Goal: Check status

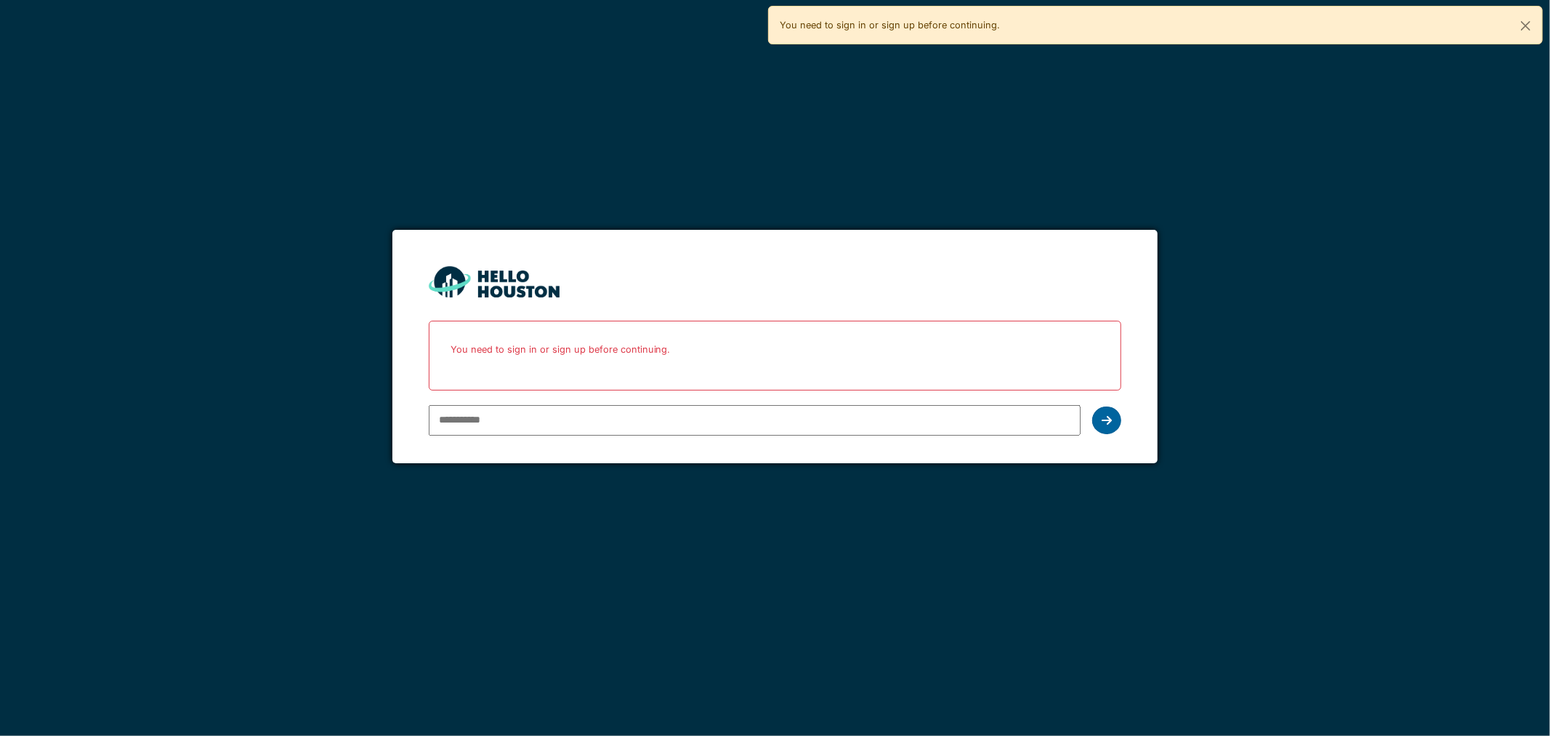
type input "**********"
click at [1114, 420] on div at bounding box center [1106, 420] width 29 height 28
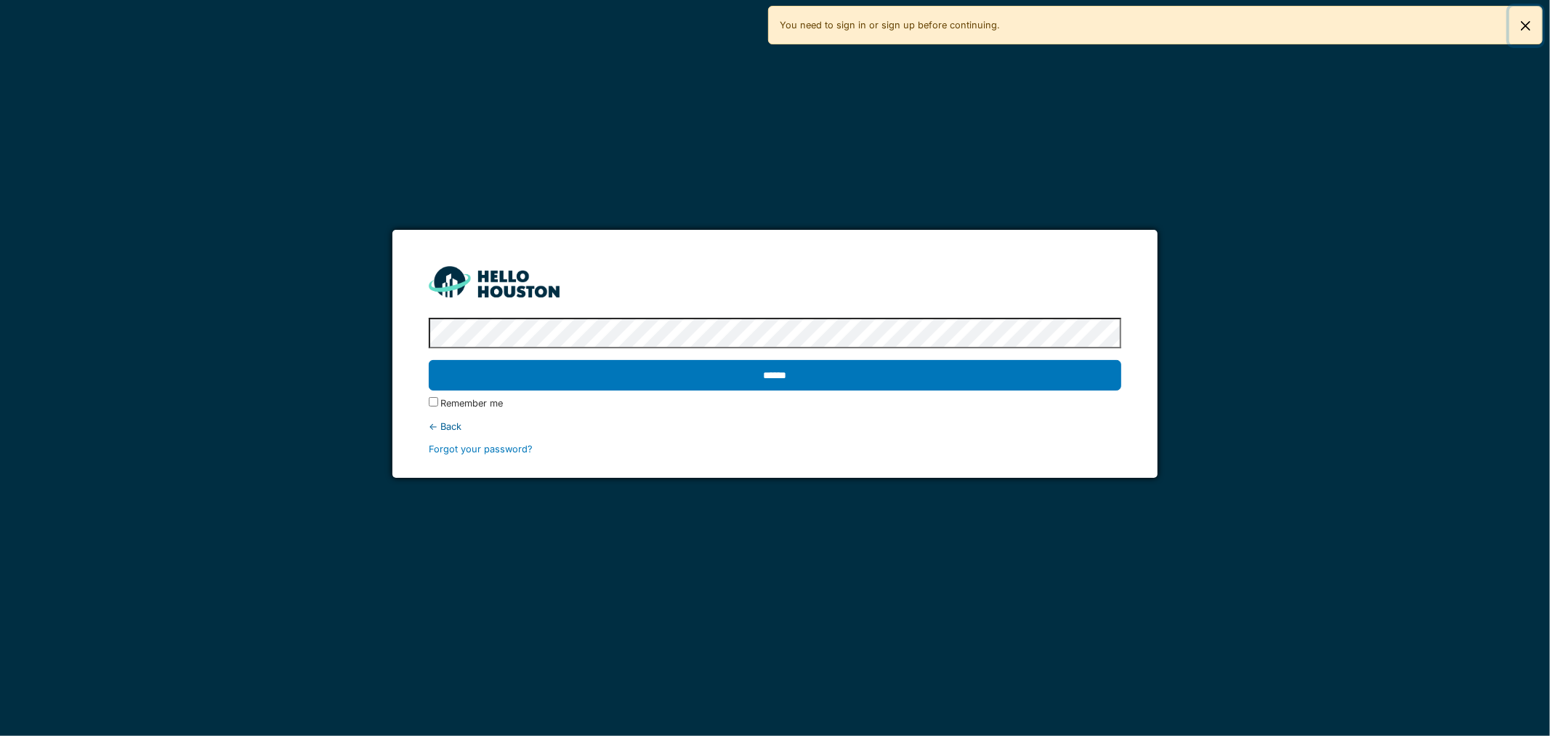
click at [1522, 23] on button "Close" at bounding box center [1526, 26] width 33 height 39
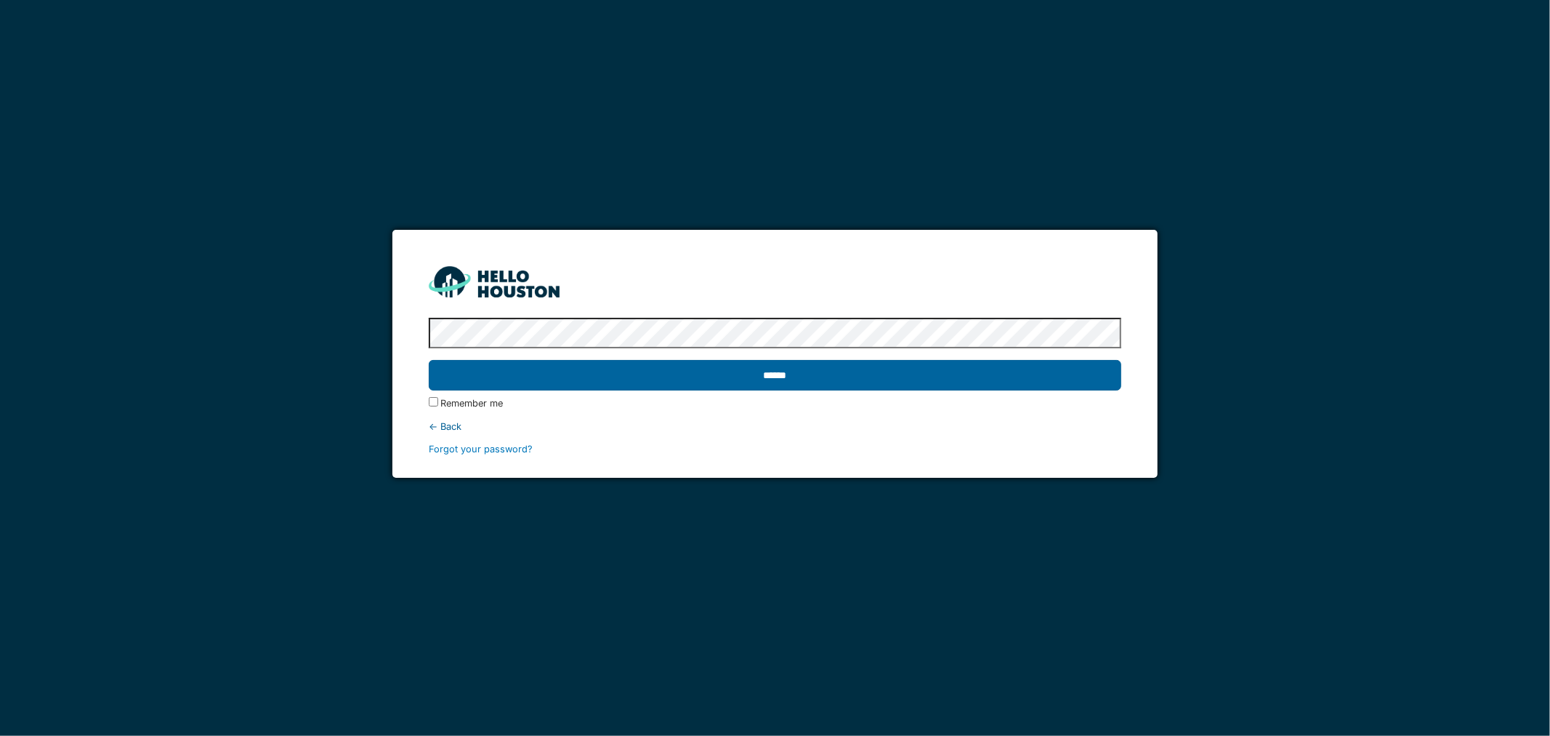
click at [667, 375] on input "******" at bounding box center [775, 375] width 693 height 31
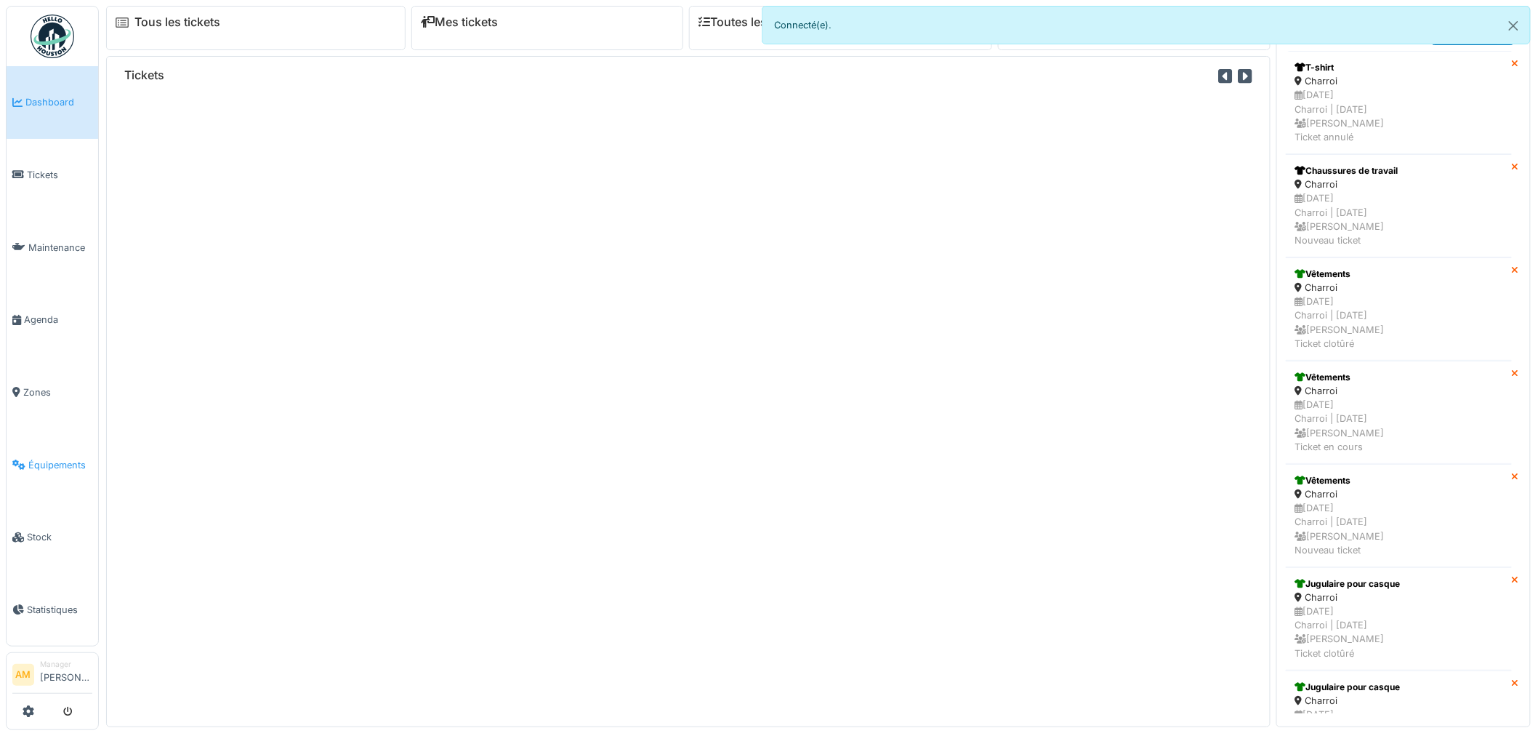
click at [40, 459] on span "Équipements" at bounding box center [60, 465] width 64 height 14
click at [41, 459] on span "Équipements" at bounding box center [60, 465] width 64 height 14
click at [41, 172] on span "Tickets" at bounding box center [59, 175] width 65 height 14
click at [39, 173] on span "Tickets" at bounding box center [59, 175] width 65 height 14
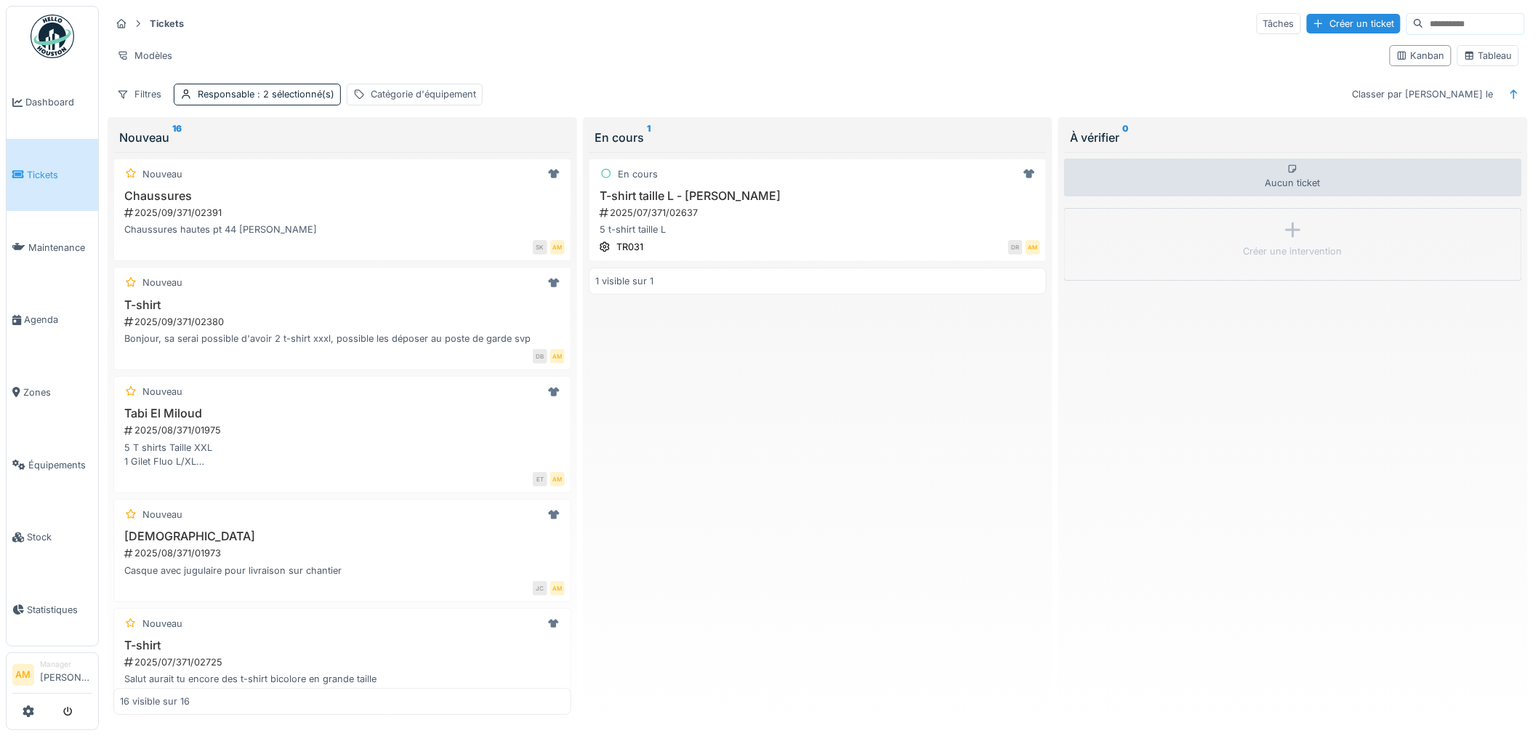
click at [1424, 23] on input at bounding box center [1474, 24] width 100 height 20
type input "******"
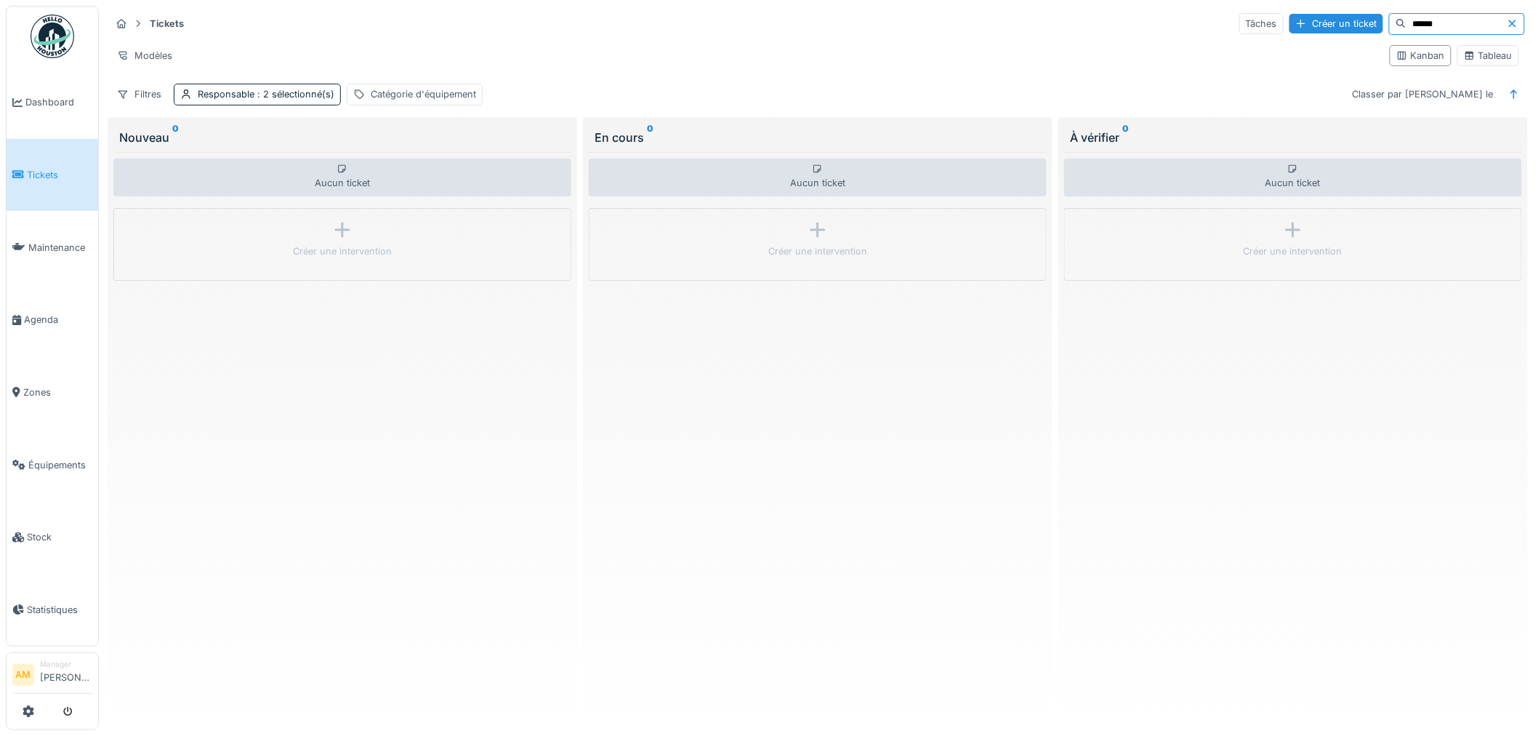
click at [1238, 82] on div "Tickets Tâches Créer un ticket ****** Modèles Kanban Tableau Filtres Responsabl…" at bounding box center [818, 58] width 1426 height 105
click at [55, 462] on link "Équipements" at bounding box center [53, 464] width 92 height 73
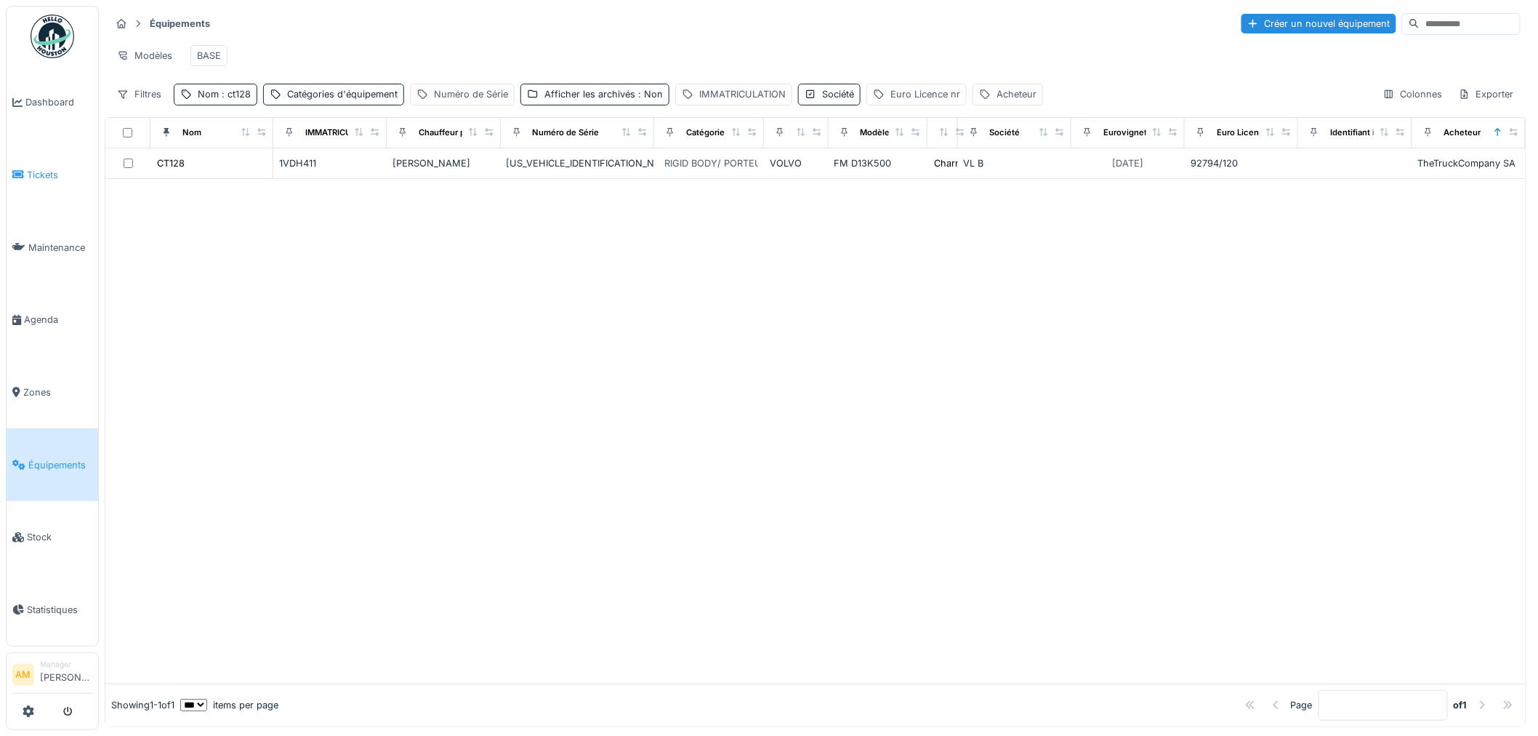
click at [49, 180] on link "Tickets" at bounding box center [53, 175] width 92 height 73
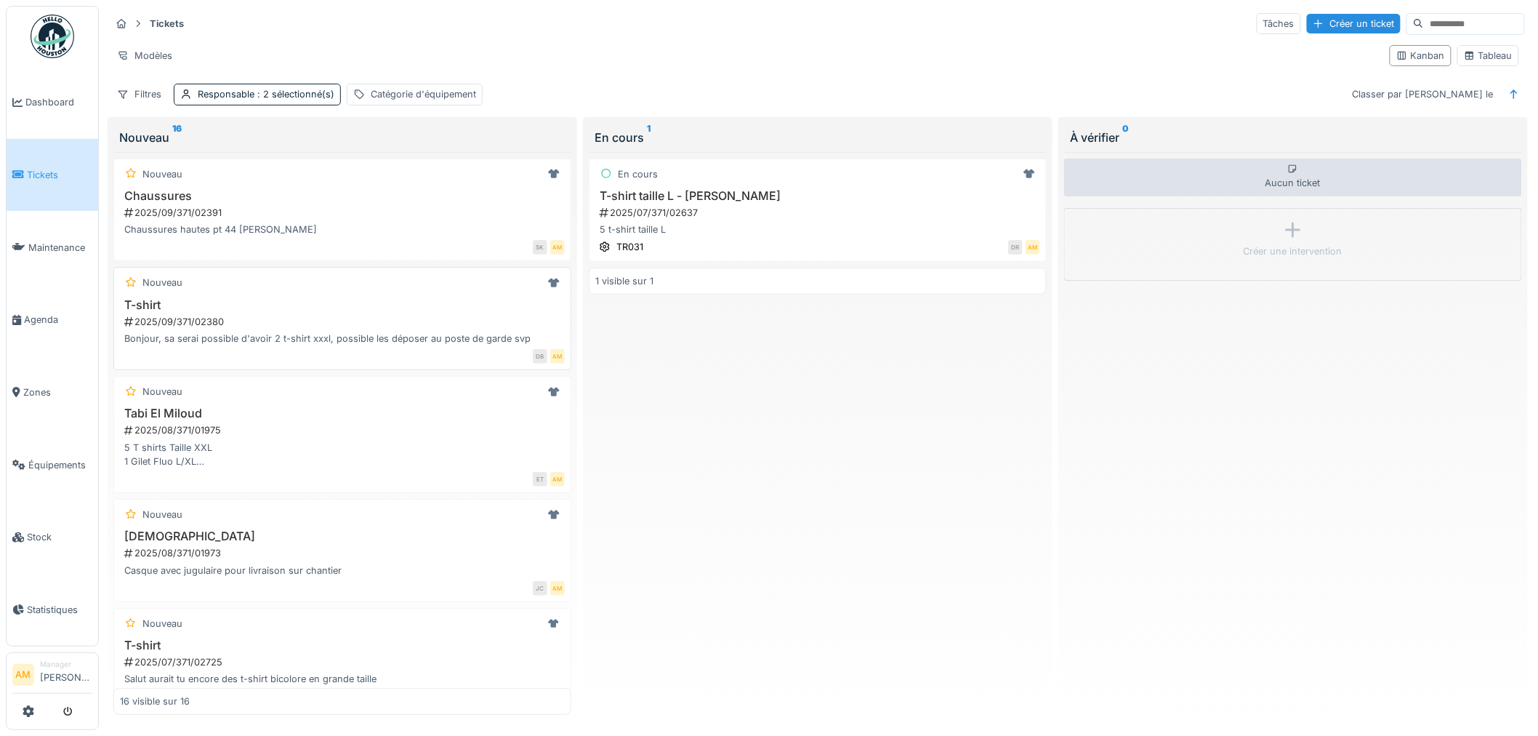
click at [228, 321] on div "2025/09/371/02380" at bounding box center [344, 322] width 442 height 14
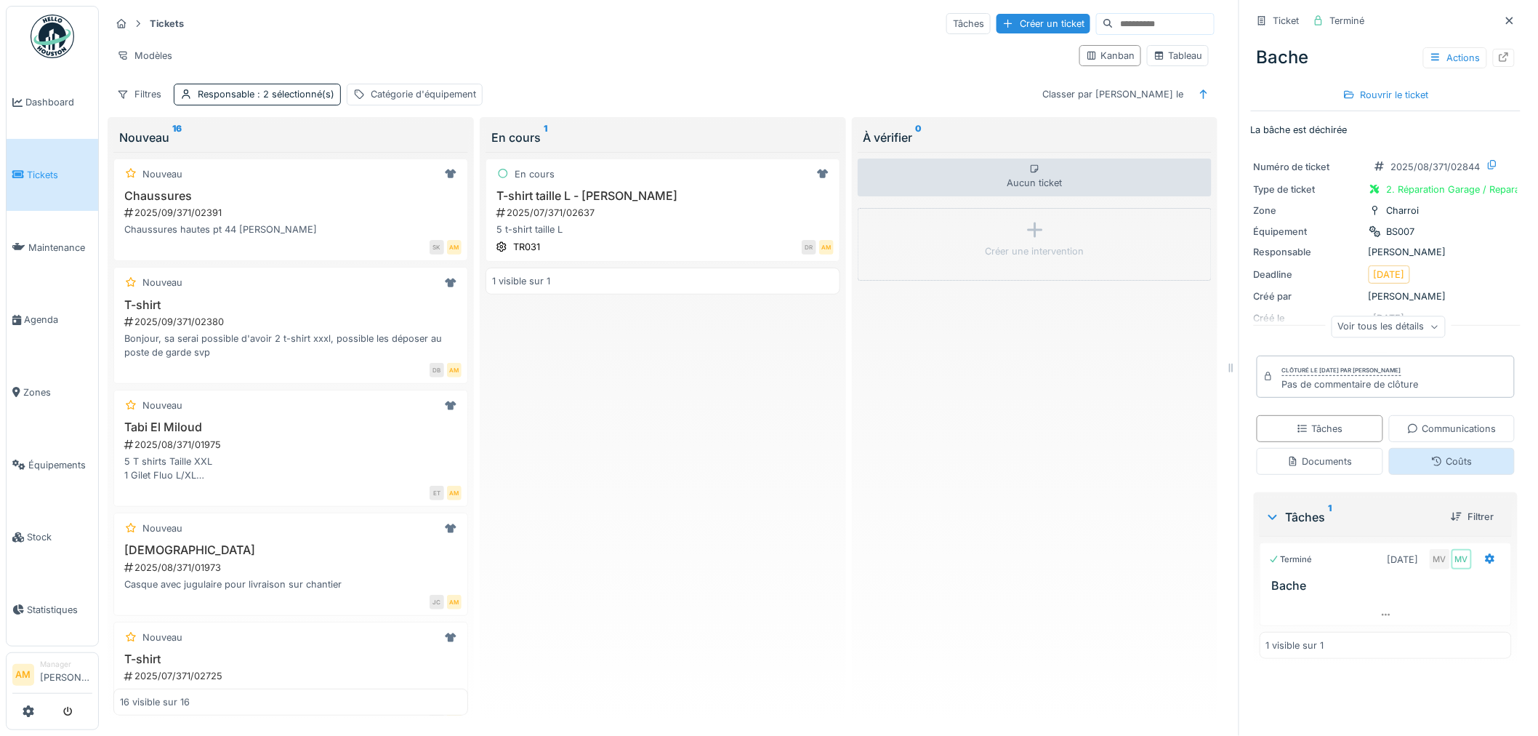
click at [1433, 466] on icon at bounding box center [1437, 460] width 9 height 9
click at [1412, 448] on div "Coûts" at bounding box center [1452, 461] width 126 height 27
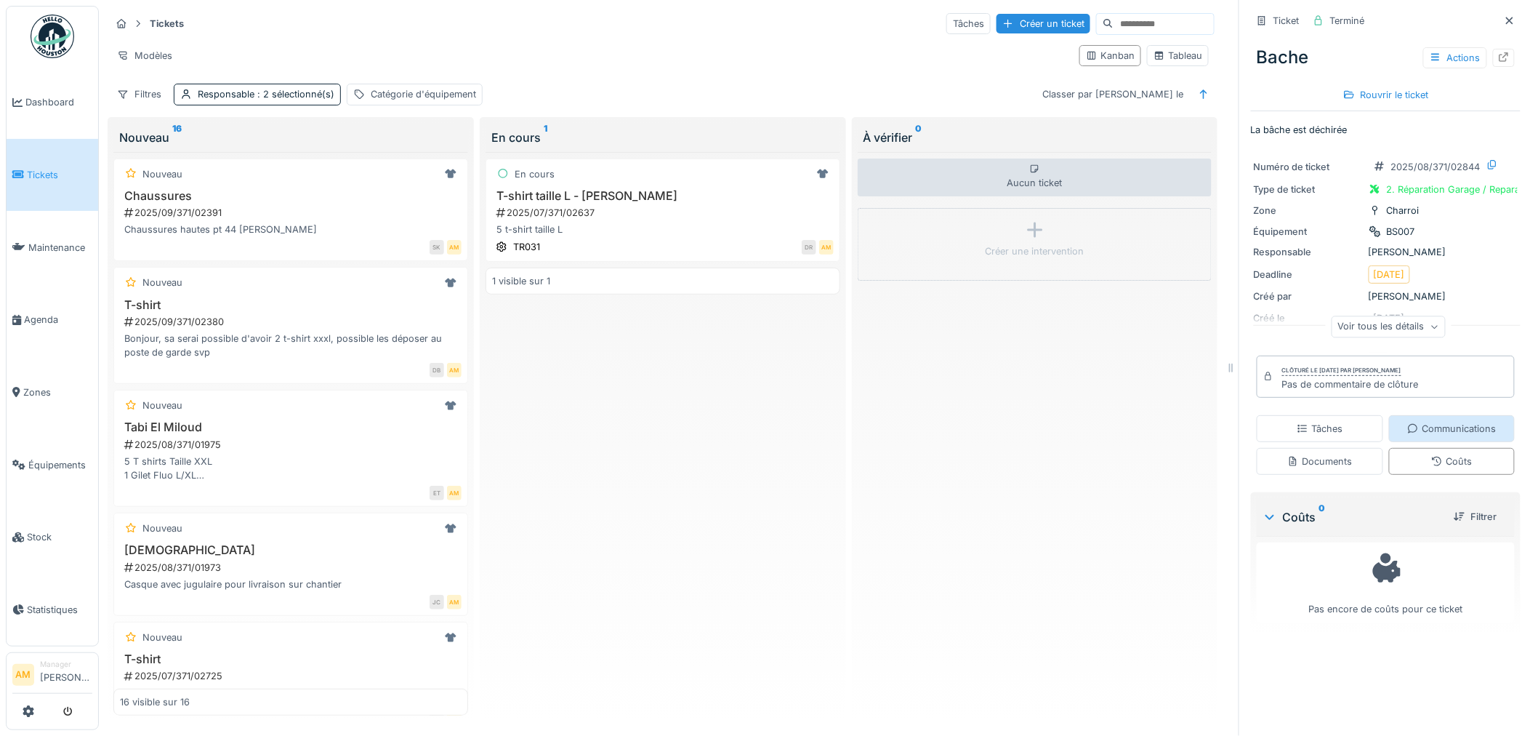
click at [1415, 415] on div "Communications" at bounding box center [1452, 428] width 126 height 27
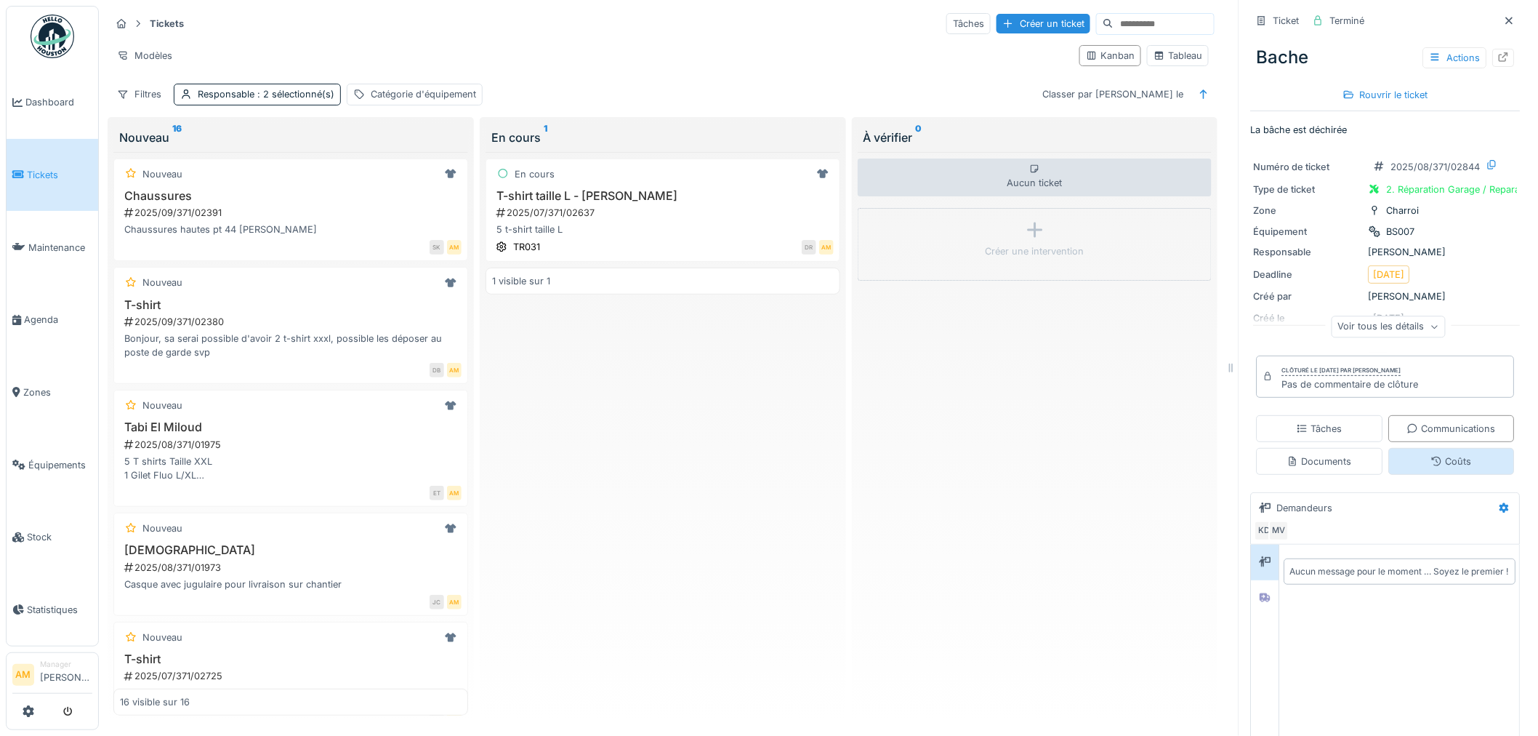
click at [1431, 456] on icon at bounding box center [1437, 460] width 12 height 9
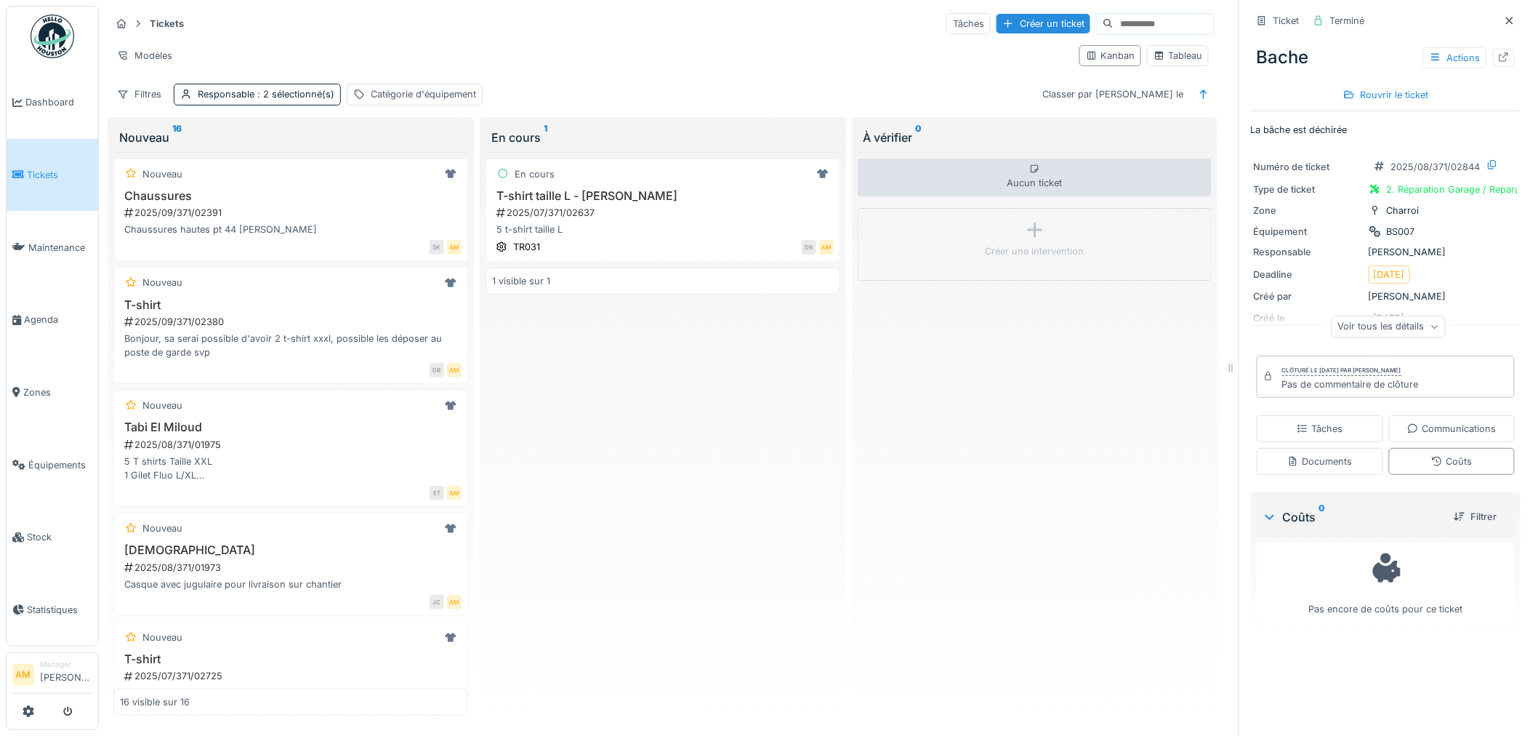
scroll to position [0, 0]
click at [48, 458] on span "Équipements" at bounding box center [60, 465] width 64 height 14
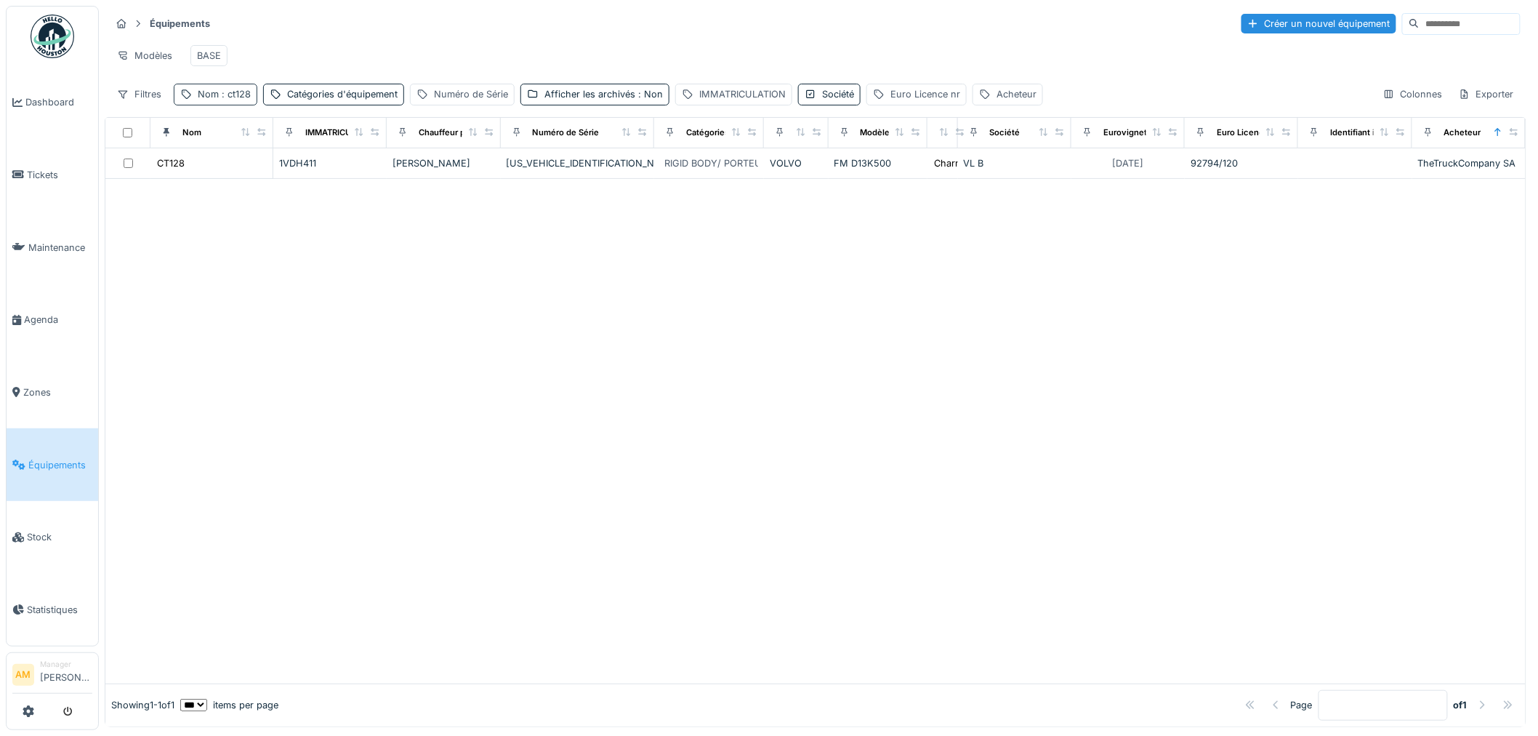
click at [222, 100] on div "Nom : ct128" at bounding box center [224, 94] width 53 height 14
drag, startPoint x: 71, startPoint y: 191, endPoint x: -9, endPoint y: 183, distance: 81.1
click at [0, 183] on html "Dashboard Tickets Maintenance Agenda Zones Équipements Stock Statistiques AM Ma…" at bounding box center [769, 368] width 1538 height 736
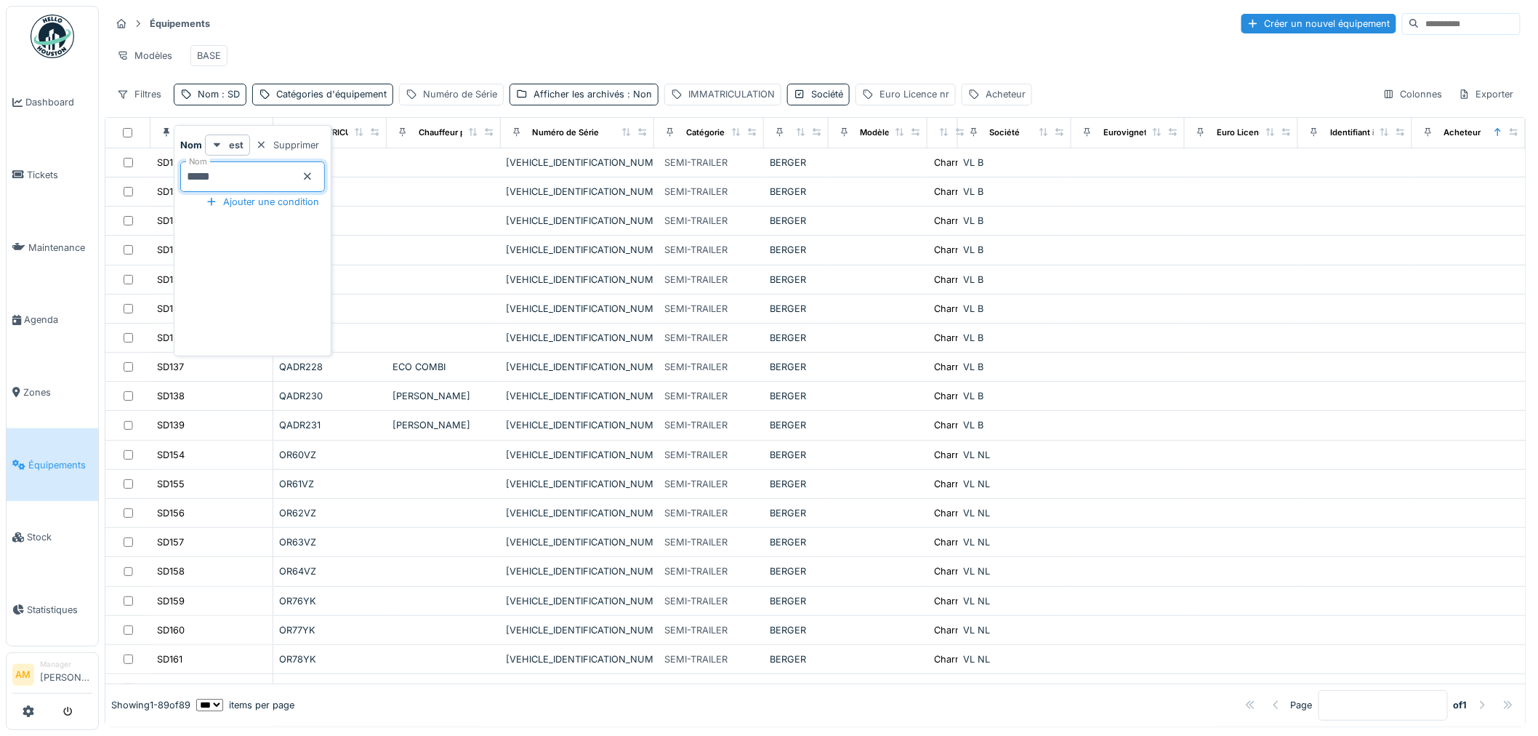
type input "*****"
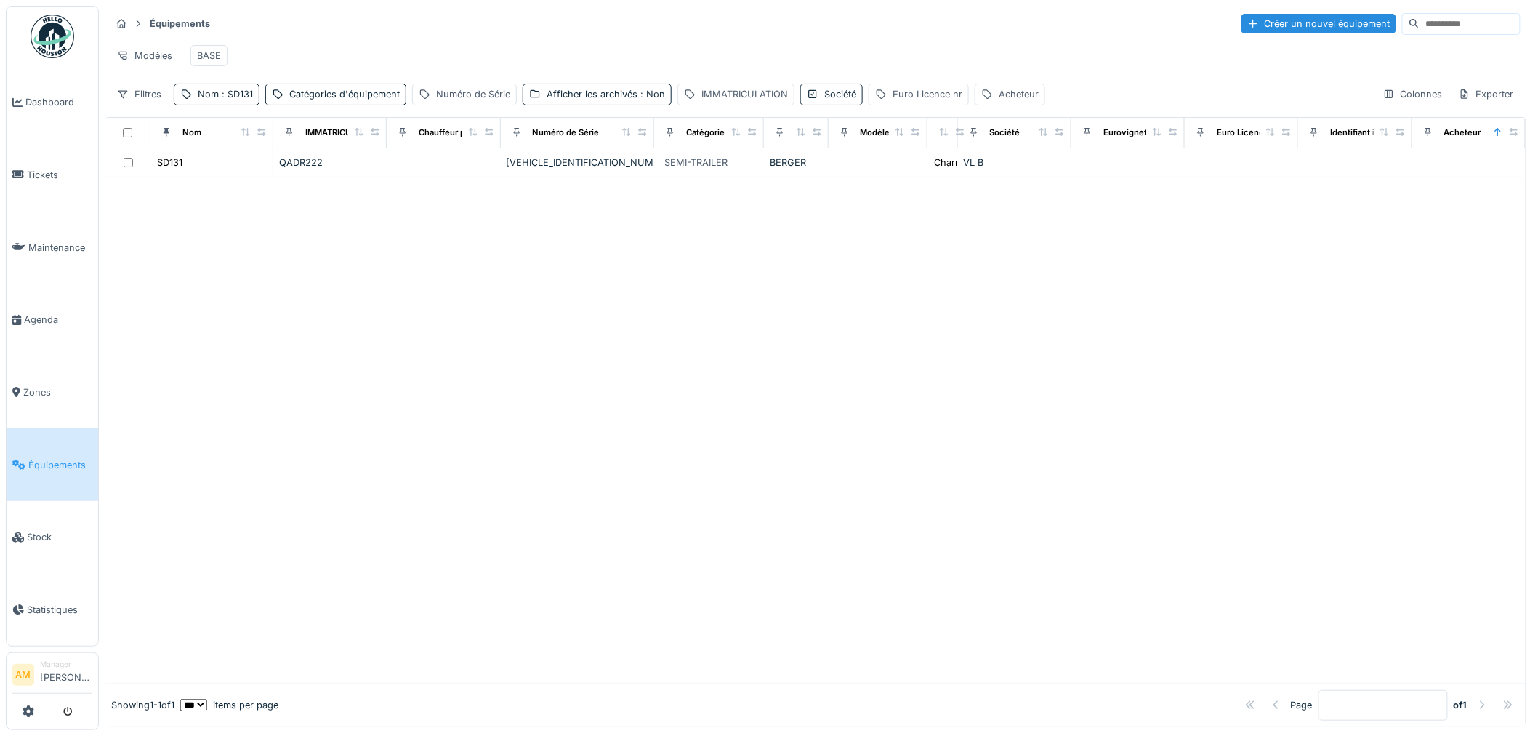
drag, startPoint x: 525, startPoint y: 247, endPoint x: 356, endPoint y: 195, distance: 176.6
click at [502, 228] on div at bounding box center [815, 430] width 1420 height 506
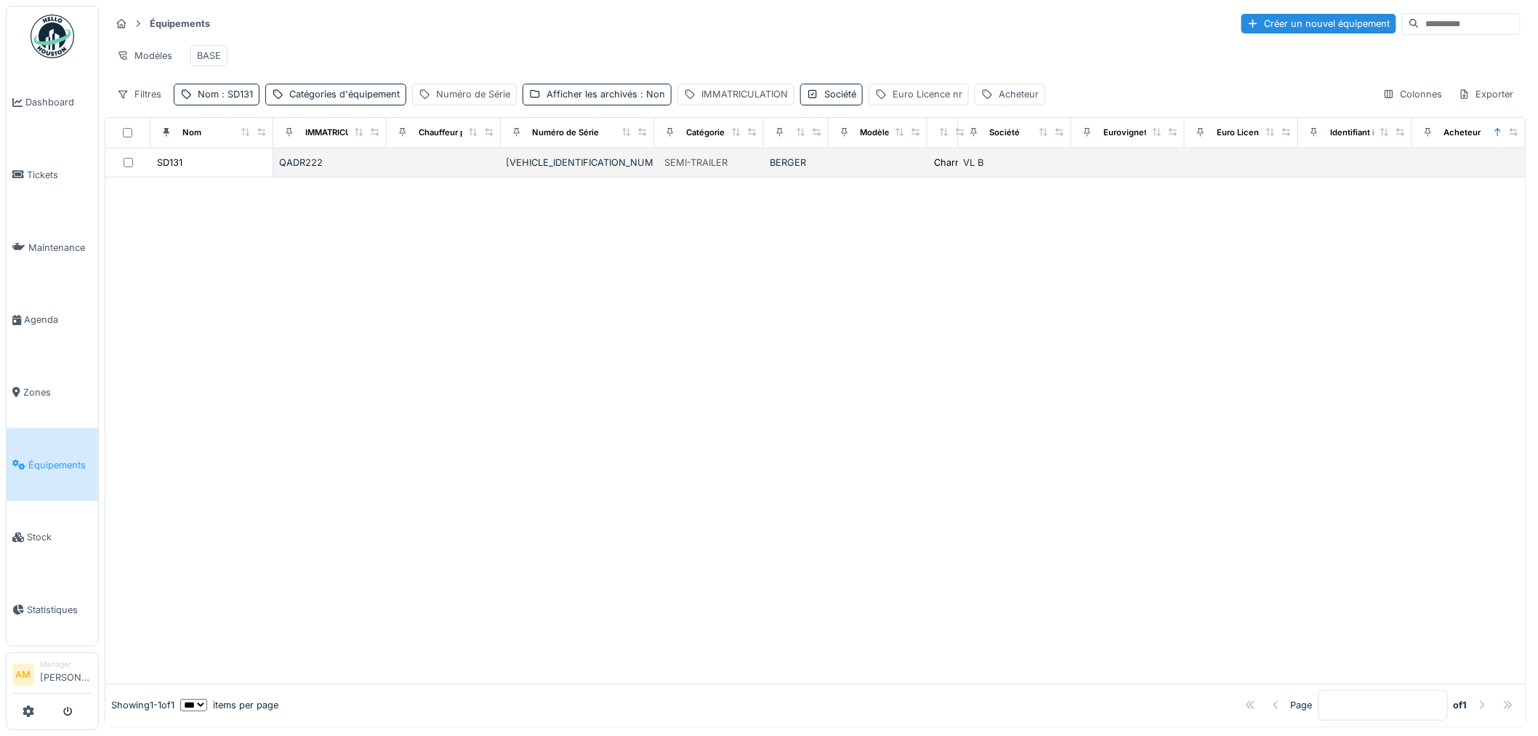
click at [183, 170] on div "SD131" at bounding box center [211, 162] width 110 height 15
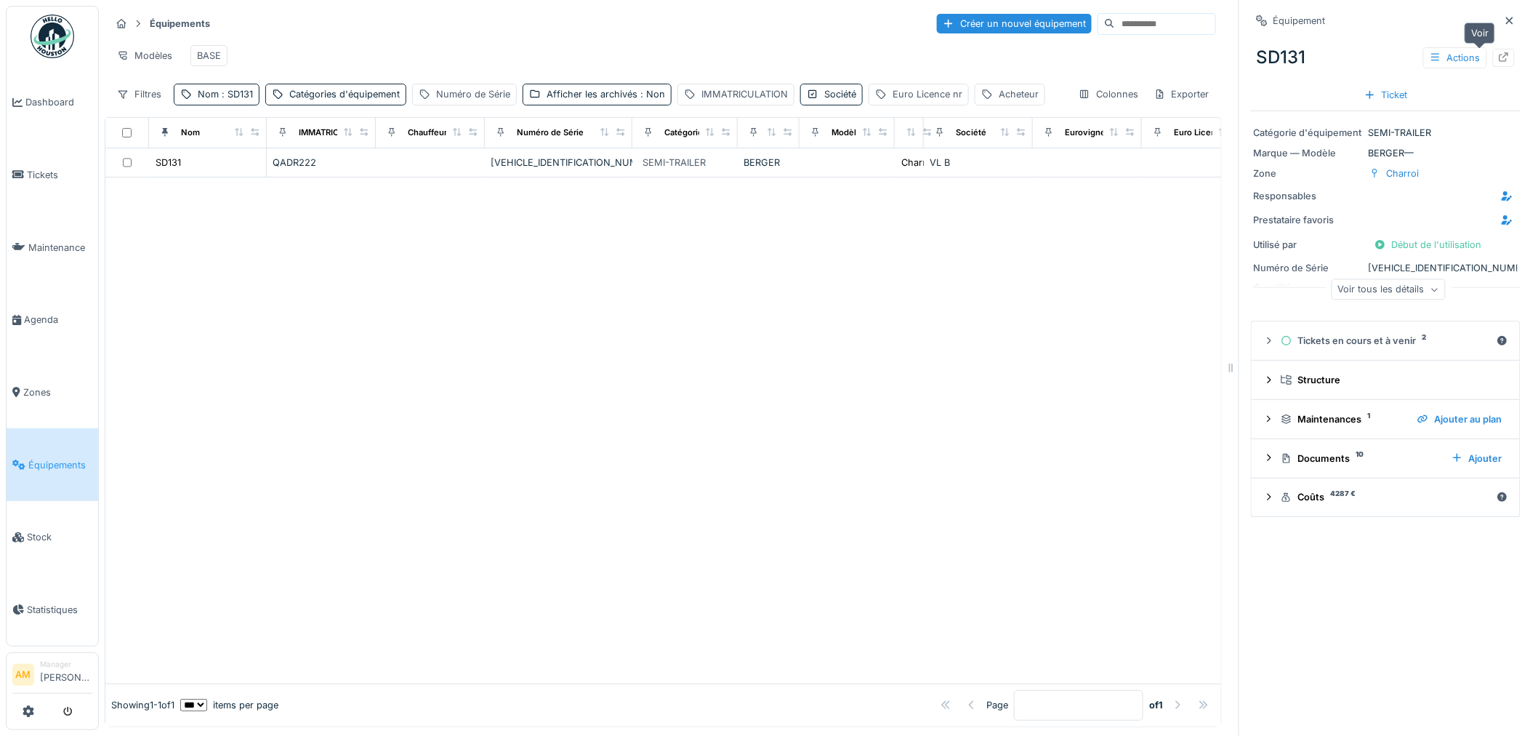
click at [1498, 58] on icon at bounding box center [1504, 56] width 12 height 9
click at [347, 548] on div at bounding box center [663, 430] width 1116 height 506
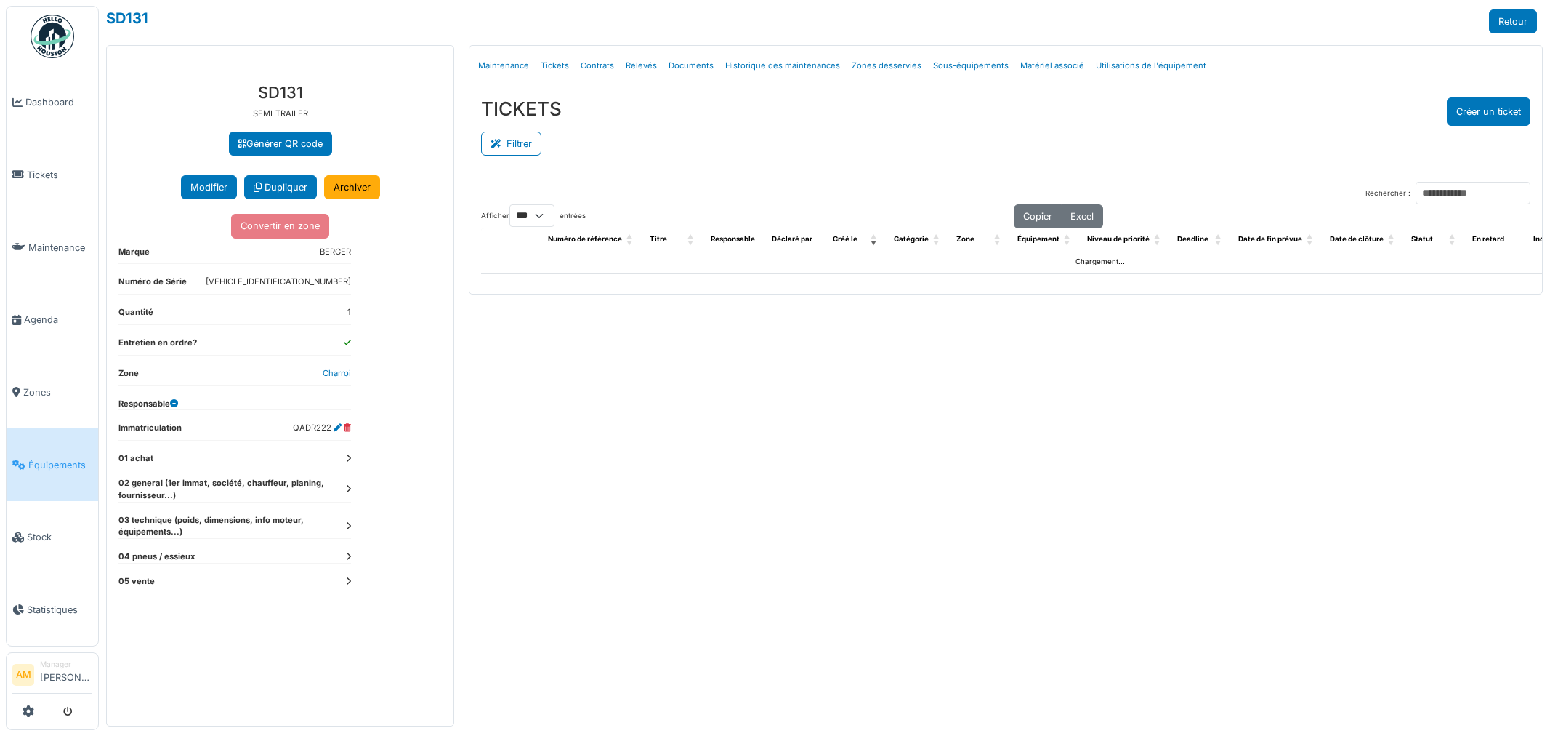
select select "***"
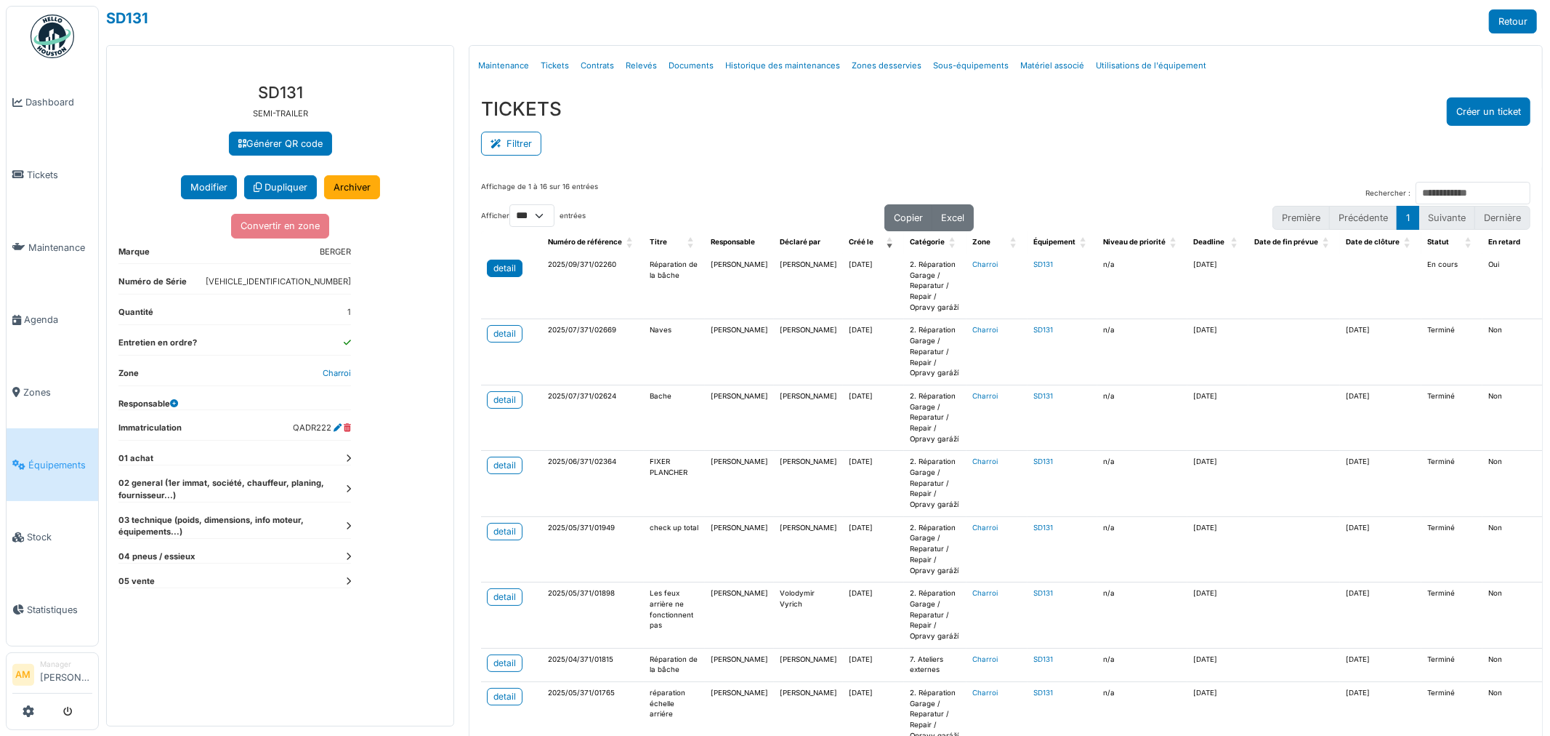
click at [499, 276] on link "detail" at bounding box center [505, 267] width 36 height 17
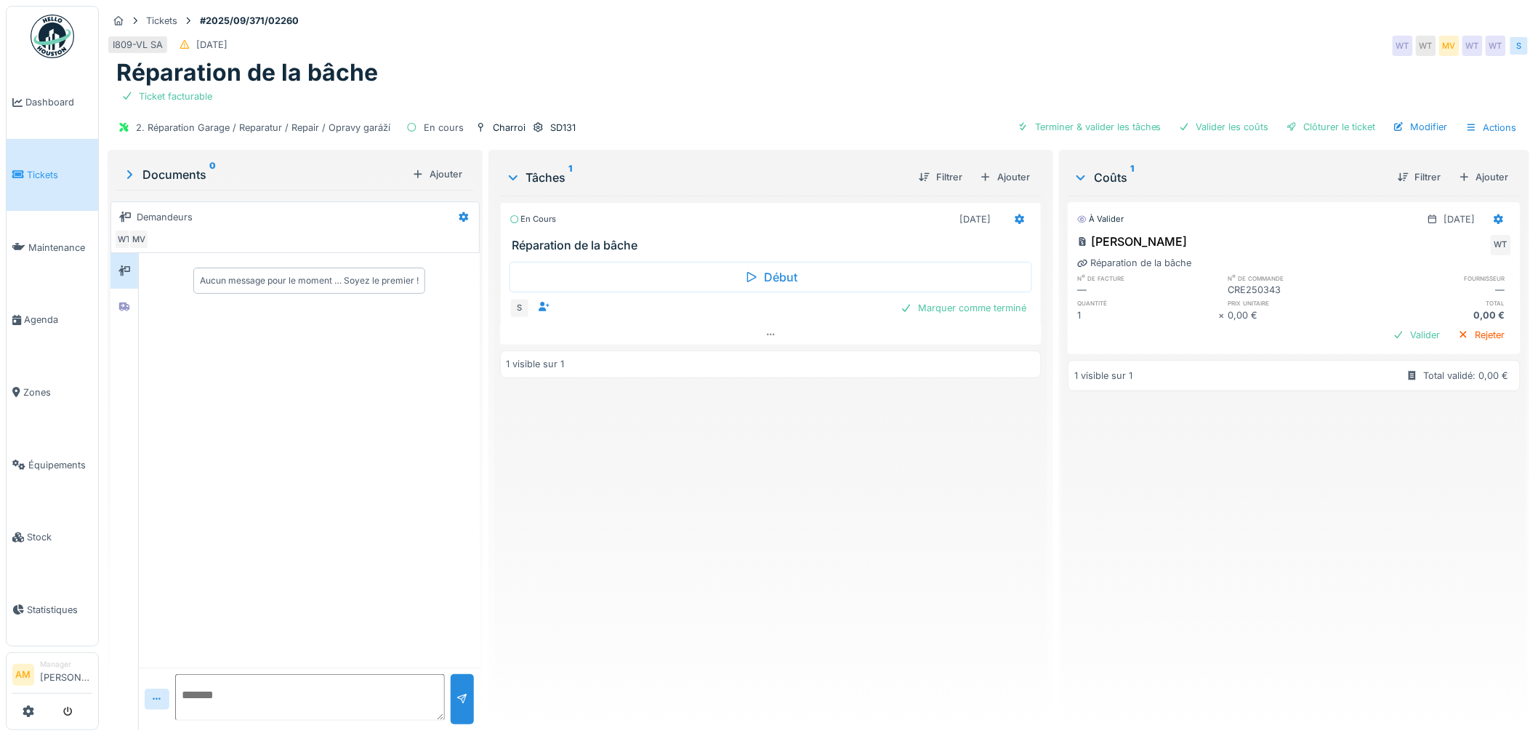
click at [846, 81] on div "Réparation de la bâche" at bounding box center [818, 73] width 1404 height 28
drag, startPoint x: 721, startPoint y: 484, endPoint x: 688, endPoint y: 400, distance: 89.8
click at [717, 467] on div "En cours [DATE] Réparation de la bâche Début S Marquer comme terminé 1 visible …" at bounding box center [771, 457] width 542 height 523
